Goal: Task Accomplishment & Management: Manage account settings

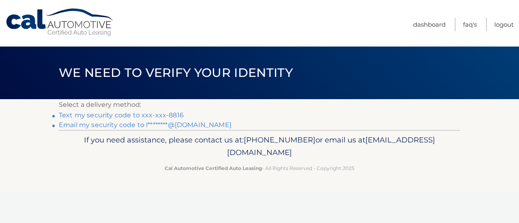
click at [160, 115] on link "Text my security code to xxx-xxx-8816" at bounding box center [121, 115] width 125 height 8
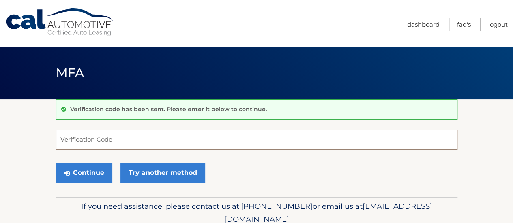
click at [97, 135] on input "Verification Code" at bounding box center [256, 140] width 401 height 20
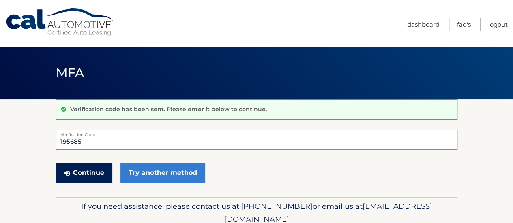
type input "195685"
click at [77, 166] on button "Continue" at bounding box center [84, 173] width 56 height 20
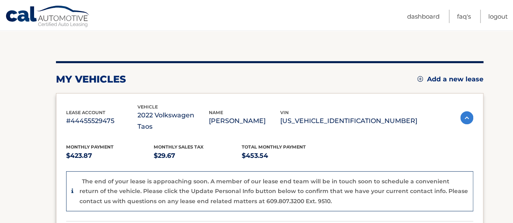
scroll to position [74, 0]
